Goal: Task Accomplishment & Management: Complete application form

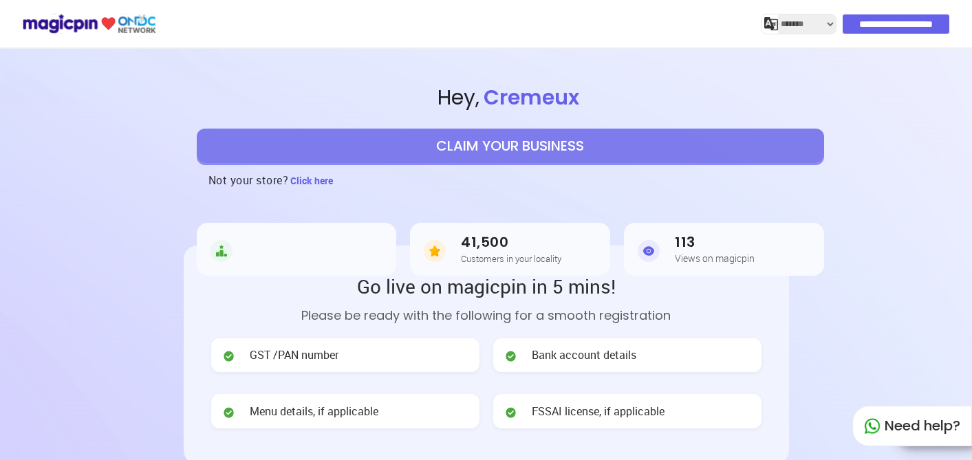
select select "*******"
click at [420, 147] on button "CLAIM YOUR BUSINESS" at bounding box center [510, 146] width 627 height 34
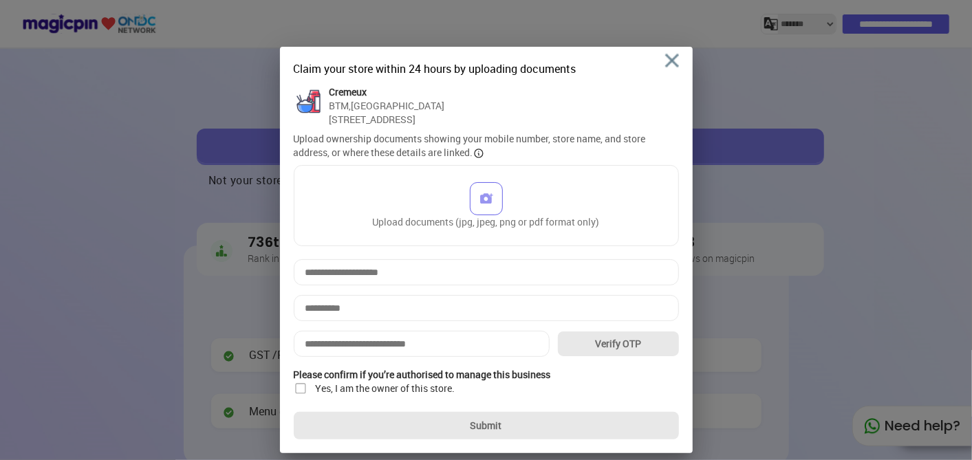
click at [670, 58] on img at bounding box center [672, 61] width 14 height 14
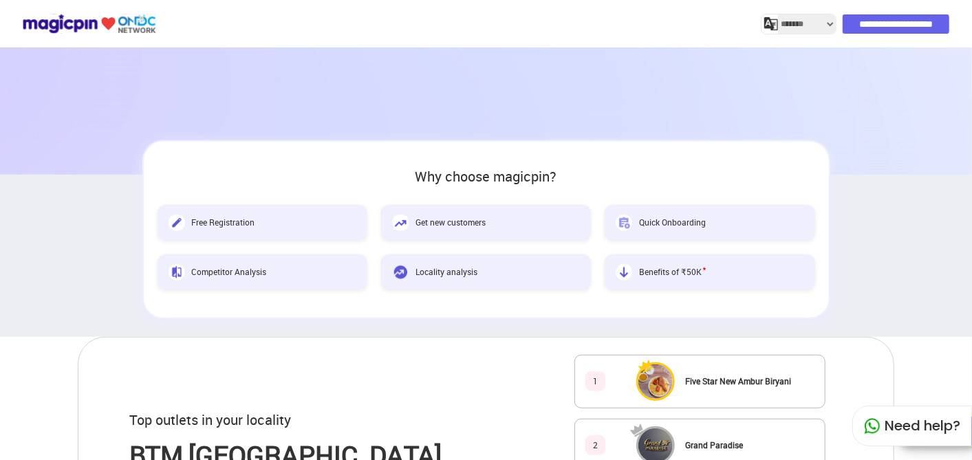
scroll to position [458, 0]
click at [865, 29] on input "**********" at bounding box center [896, 23] width 107 height 19
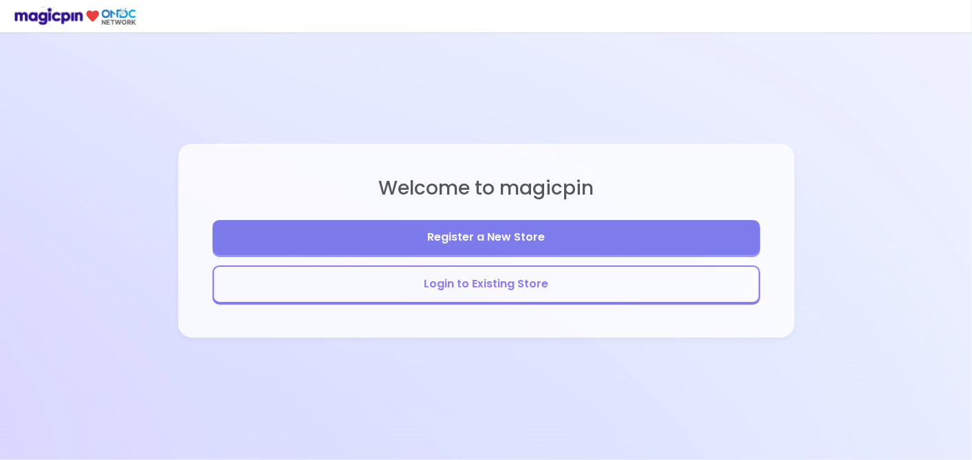
click at [508, 237] on button "Register a New Store" at bounding box center [487, 237] width 548 height 35
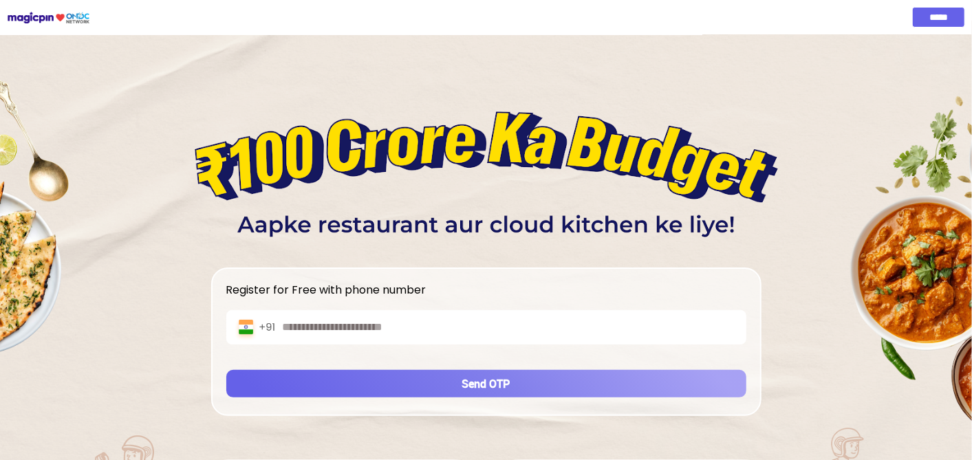
drag, startPoint x: 428, startPoint y: 331, endPoint x: 439, endPoint y: 326, distance: 12.0
click at [428, 331] on input "text" at bounding box center [510, 328] width 457 height 16
type input "**********"
click at [617, 382] on button "Send OTP" at bounding box center [486, 384] width 520 height 28
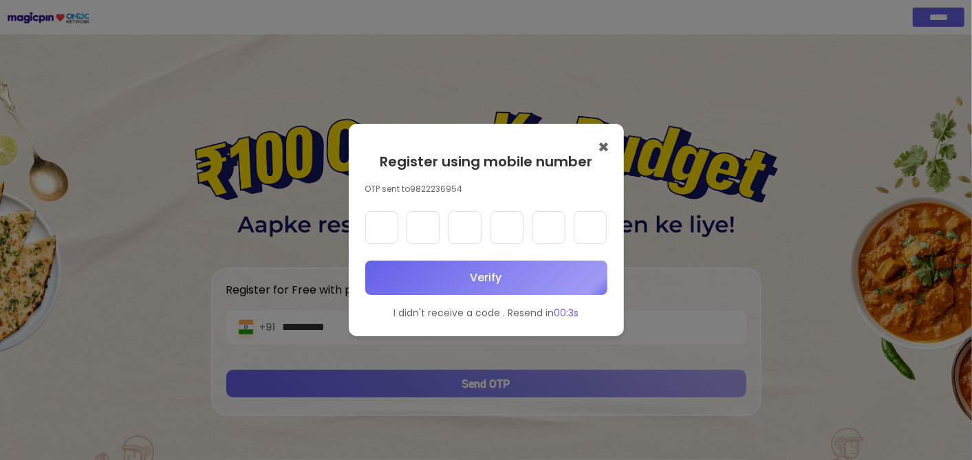
drag, startPoint x: 385, startPoint y: 230, endPoint x: 617, endPoint y: 218, distance: 232.1
click at [388, 226] on input "text" at bounding box center [381, 227] width 33 height 33
type input "*"
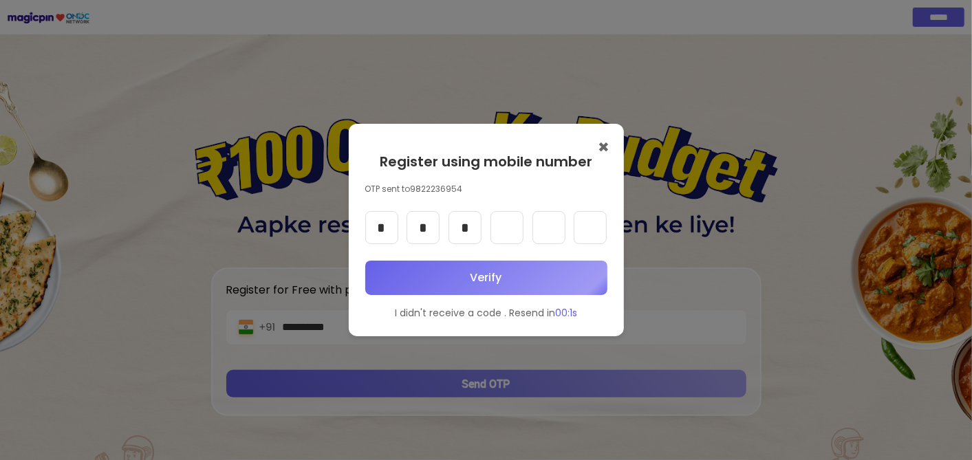
type input "*"
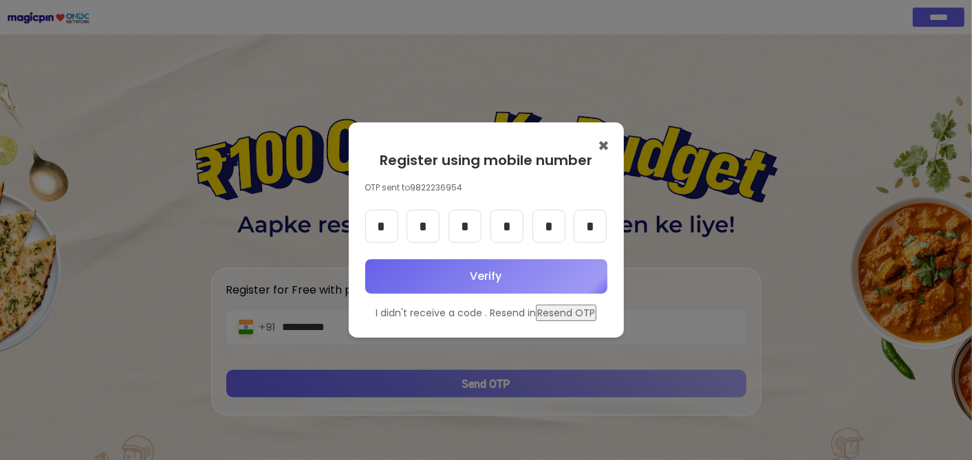
type input "*"
click at [426, 273] on button "Verify" at bounding box center [486, 276] width 242 height 35
